Goal: Connect with others: Establish contact or relationships with other users

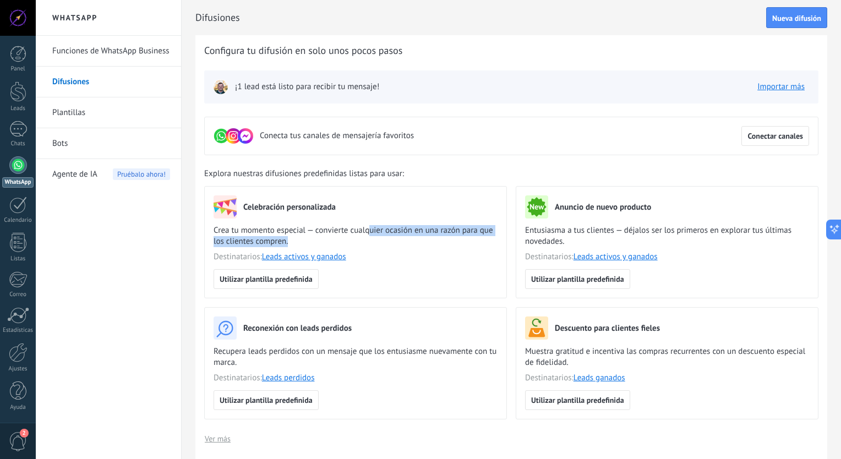
drag, startPoint x: 371, startPoint y: 231, endPoint x: 358, endPoint y: 241, distance: 16.4
click at [358, 241] on span "Crea tu momento especial — convierte cualquier ocasión en una razón para que lo…" at bounding box center [356, 236] width 284 height 22
drag, startPoint x: 358, startPoint y: 241, endPoint x: 301, endPoint y: 281, distance: 69.6
click at [301, 281] on span "Utilizar plantilla predefinida" at bounding box center [266, 279] width 93 height 8
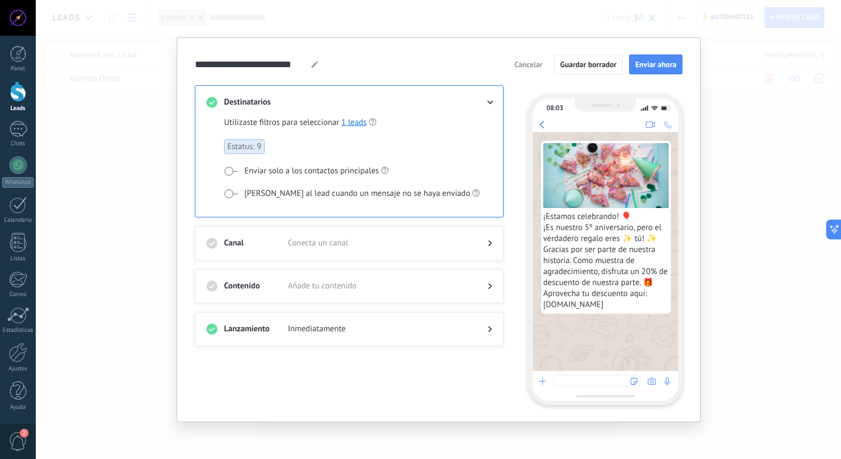
click at [787, 172] on div "**********" at bounding box center [439, 229] width 806 height 459
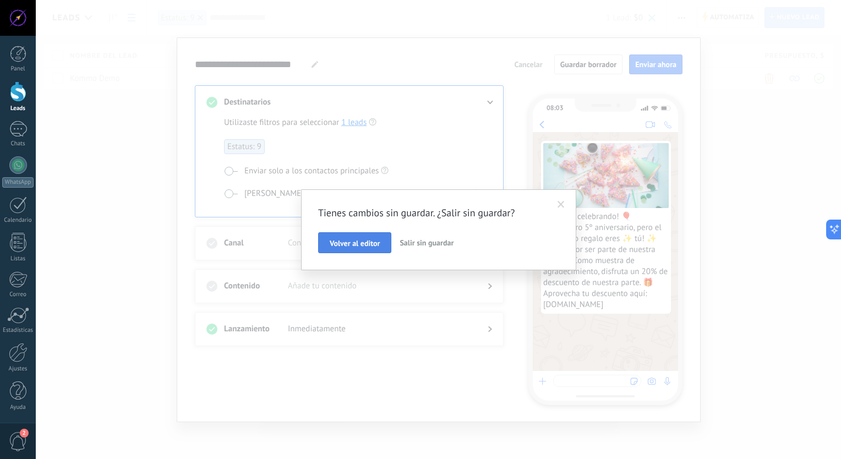
click at [376, 247] on span "Volver al editor" at bounding box center [355, 244] width 50 height 8
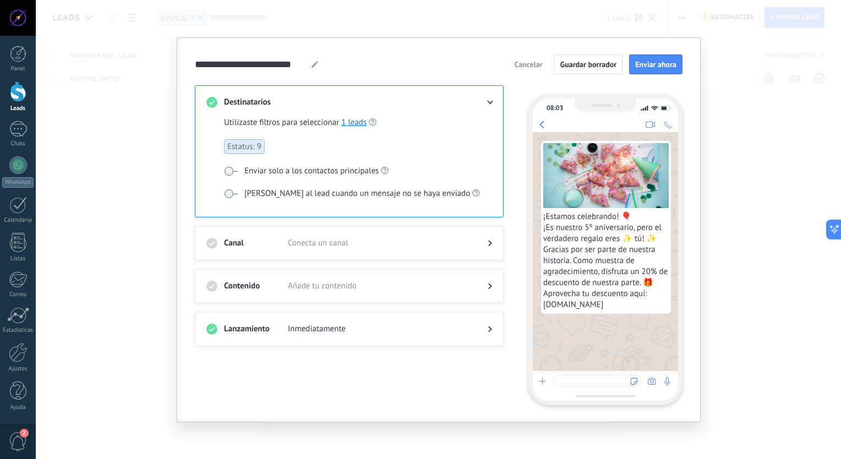
click at [757, 101] on div "**********" at bounding box center [439, 229] width 806 height 459
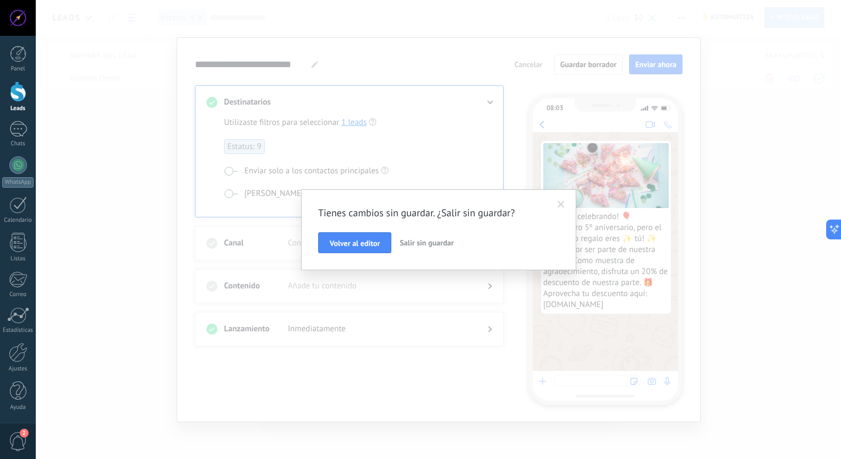
click at [449, 244] on span "Salir sin guardar" at bounding box center [427, 243] width 54 height 10
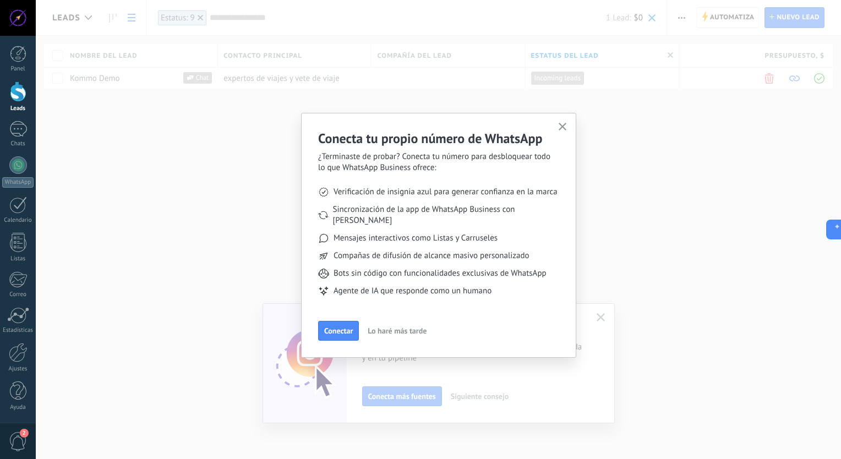
click at [564, 128] on icon "button" at bounding box center [563, 127] width 8 height 8
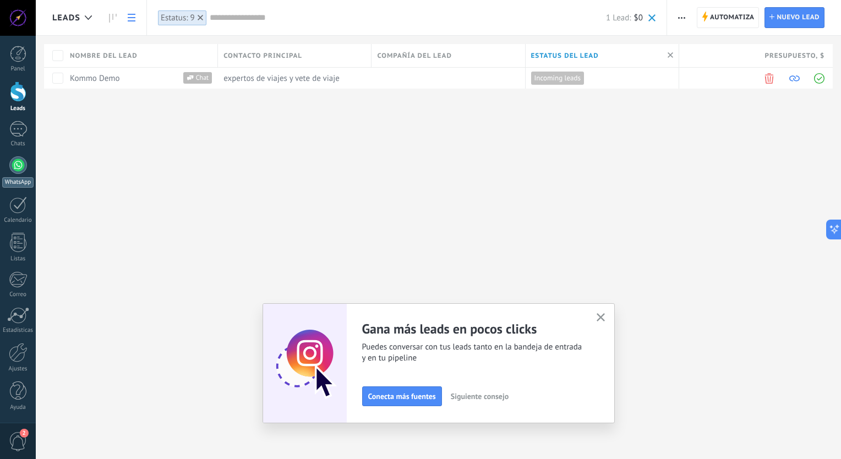
click at [15, 166] on div at bounding box center [18, 165] width 18 height 18
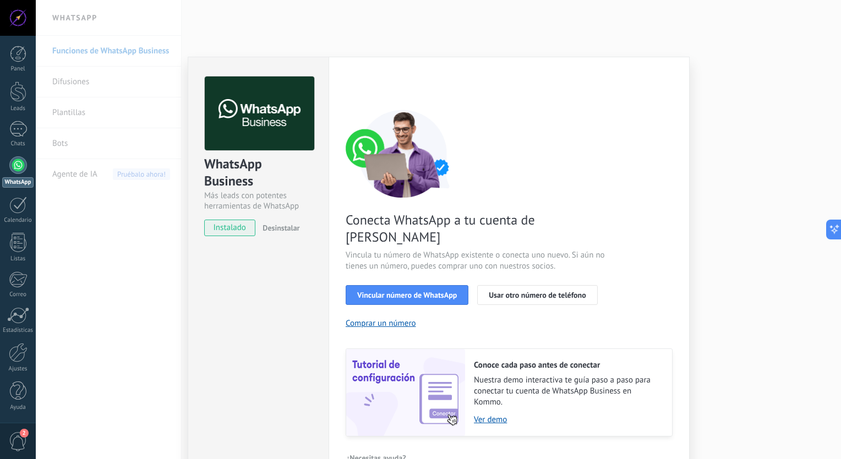
scroll to position [19, 0]
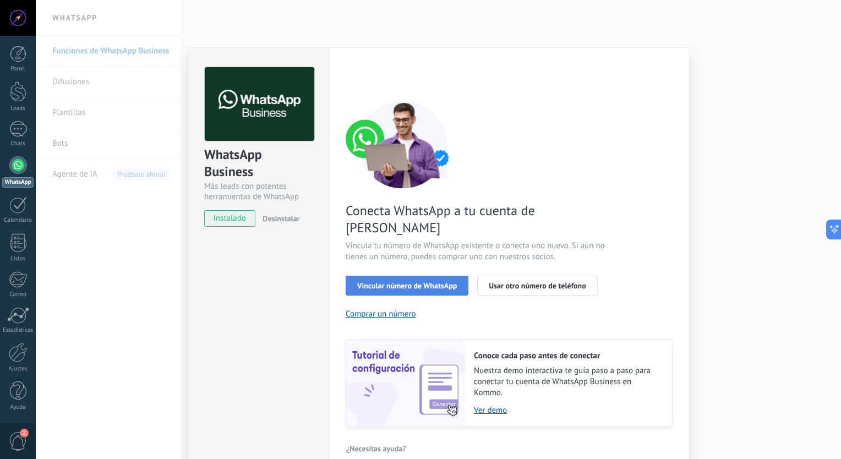
click at [447, 282] on span "Vincular número de WhatsApp" at bounding box center [407, 286] width 100 height 8
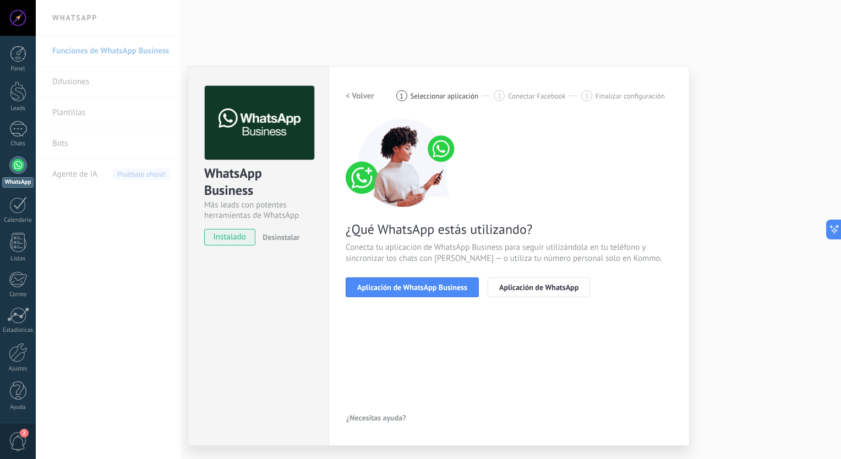
scroll to position [0, 0]
click at [429, 288] on span "Aplicación de WhatsApp Business" at bounding box center [412, 288] width 110 height 8
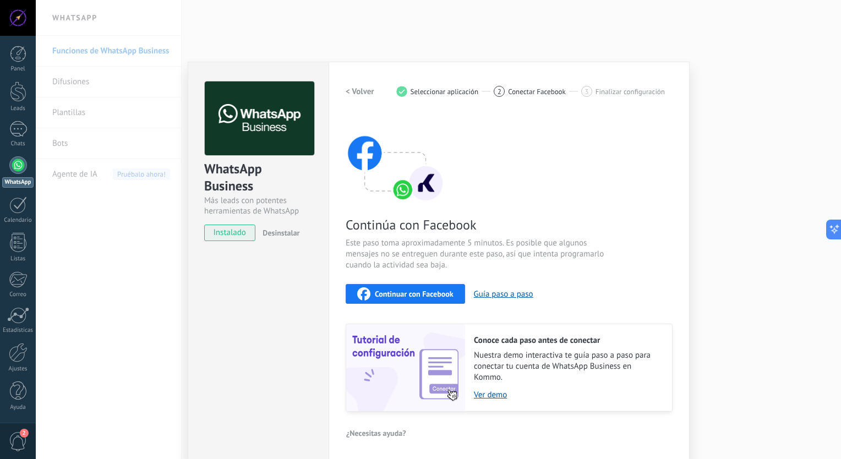
scroll to position [6, 0]
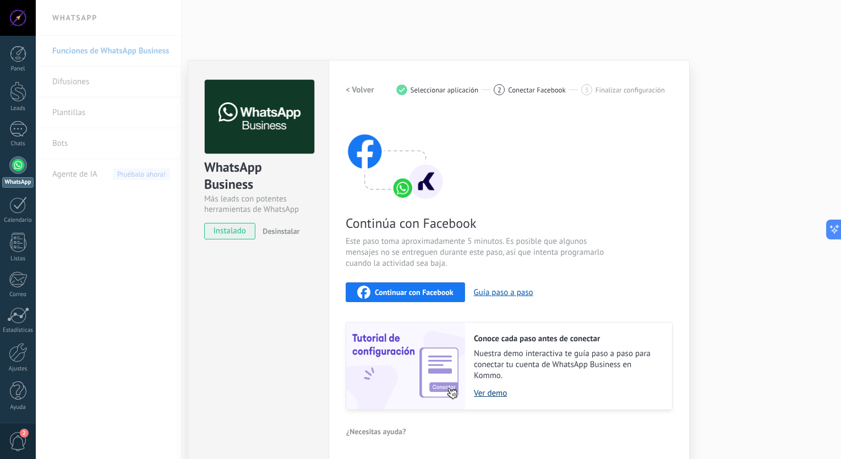
click at [497, 394] on link "Ver demo" at bounding box center [567, 393] width 187 height 10
click at [399, 294] on span "Continuar con Facebook" at bounding box center [414, 293] width 79 height 8
click at [407, 290] on span "Continuar con Facebook" at bounding box center [414, 293] width 79 height 8
click at [489, 395] on link "Ver demo" at bounding box center [567, 393] width 187 height 10
